Goal: Navigation & Orientation: Find specific page/section

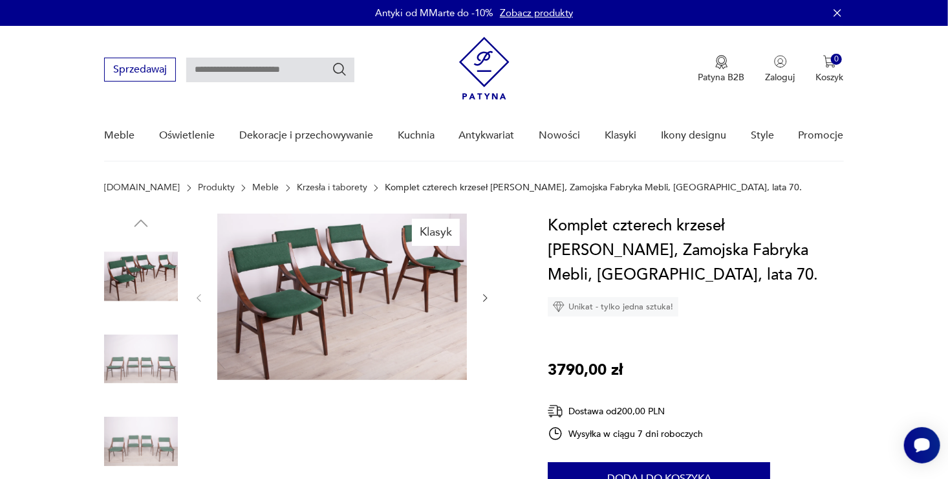
click at [252, 182] on link "Meble" at bounding box center [265, 187] width 27 height 10
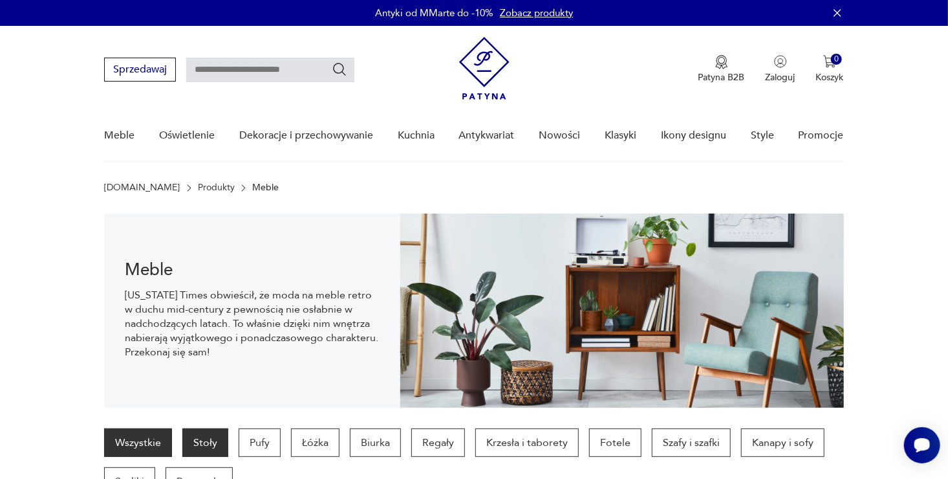
click at [206, 444] on p "Stoły" at bounding box center [205, 442] width 46 height 28
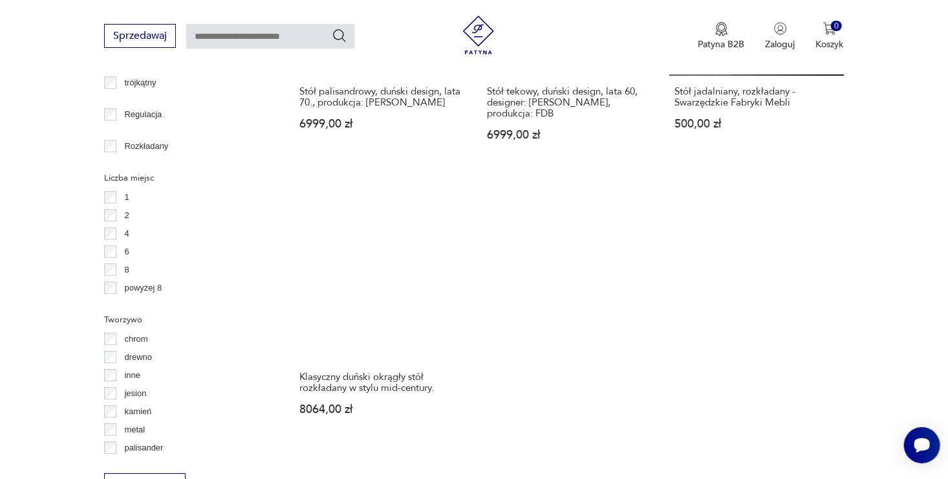
scroll to position [1808, 0]
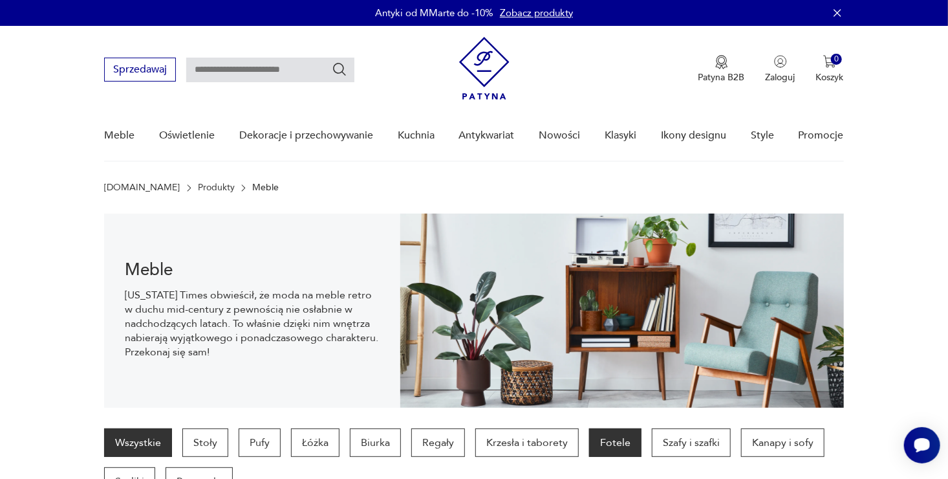
click at [607, 439] on p "Fotele" at bounding box center [615, 442] width 52 height 28
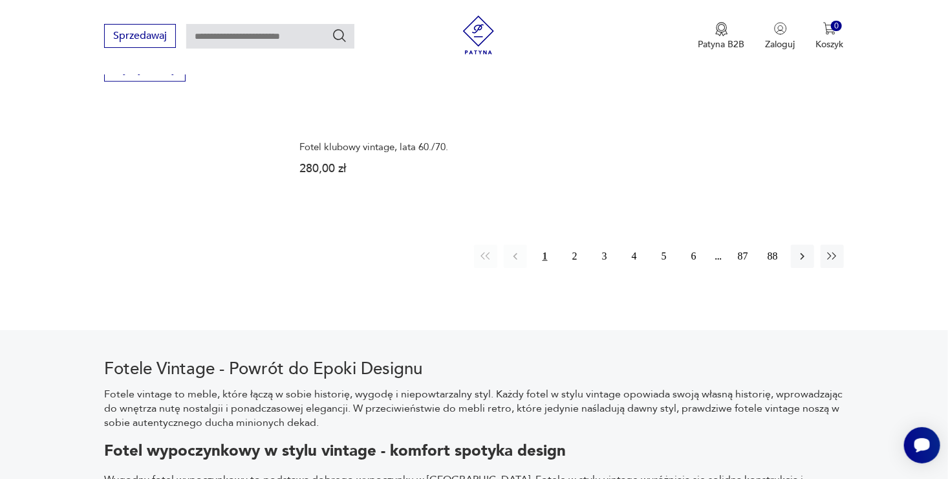
scroll to position [2093, 0]
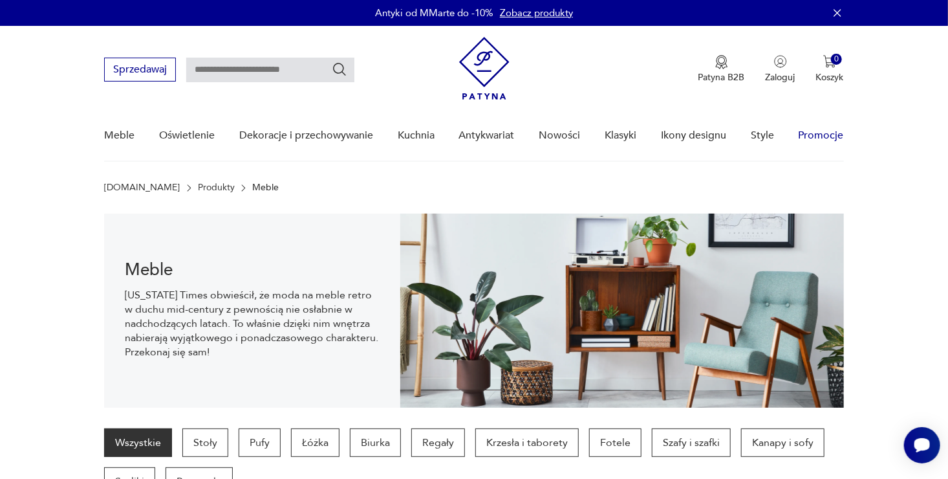
click at [821, 131] on link "Promocje" at bounding box center [821, 136] width 45 height 50
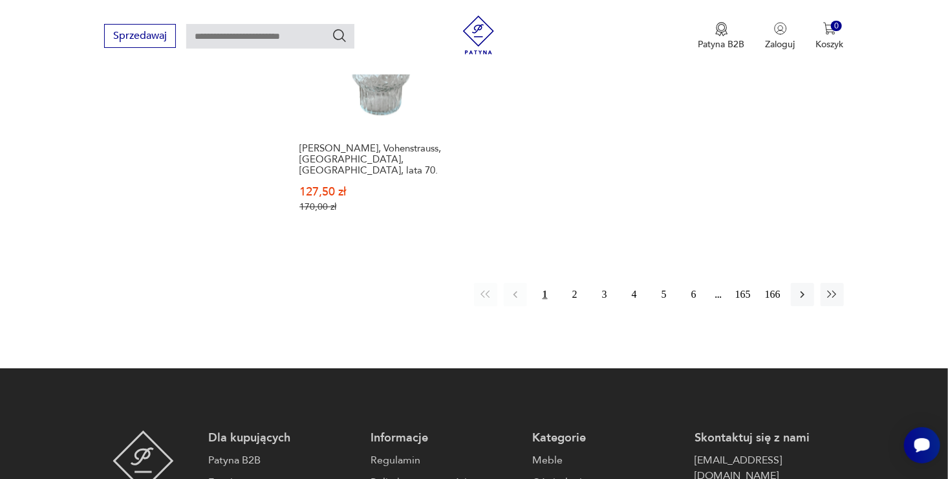
scroll to position [2003, 0]
